Goal: Information Seeking & Learning: Learn about a topic

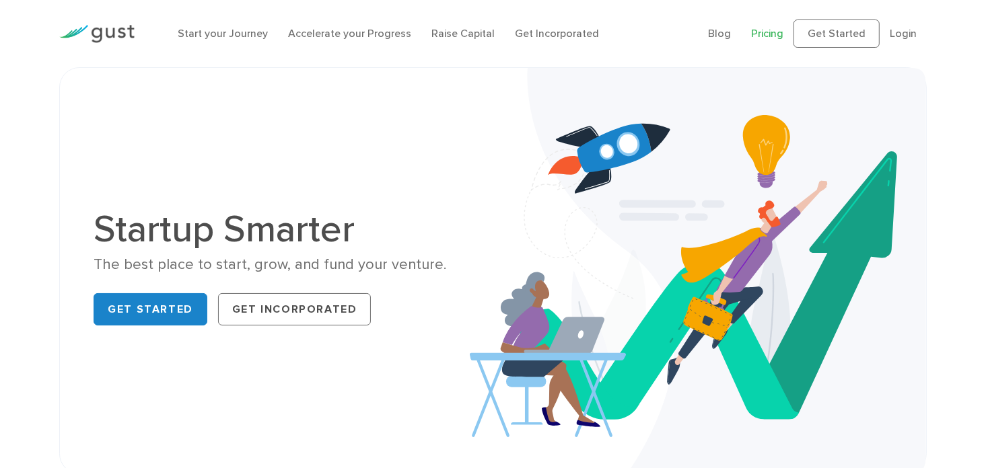
click at [777, 34] on link "Pricing" at bounding box center [767, 33] width 32 height 13
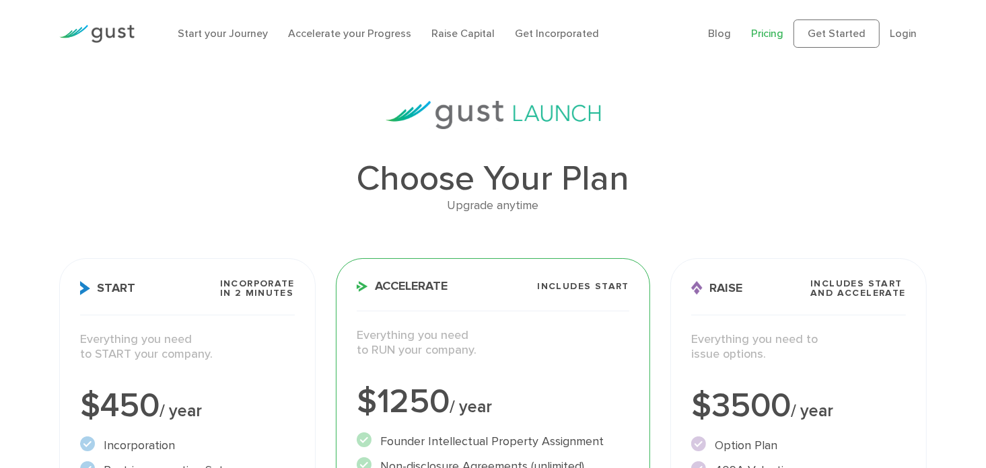
click at [465, 40] on li "Raise Capital" at bounding box center [462, 34] width 63 height 16
click at [463, 36] on link "Raise Capital" at bounding box center [462, 33] width 63 height 13
